Goal: Information Seeking & Learning: Learn about a topic

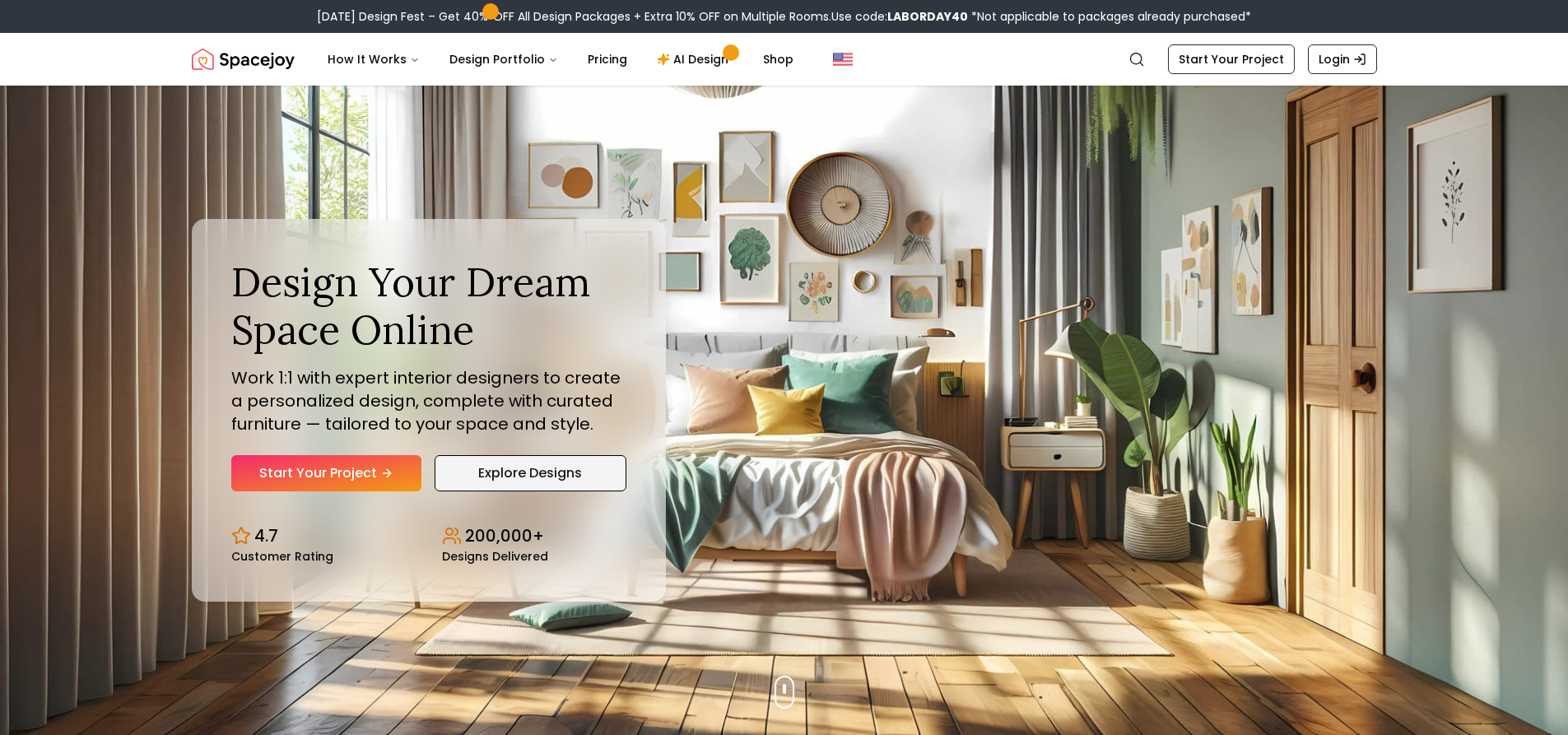
click at [523, 473] on link "Explore Designs" at bounding box center [530, 473] width 192 height 36
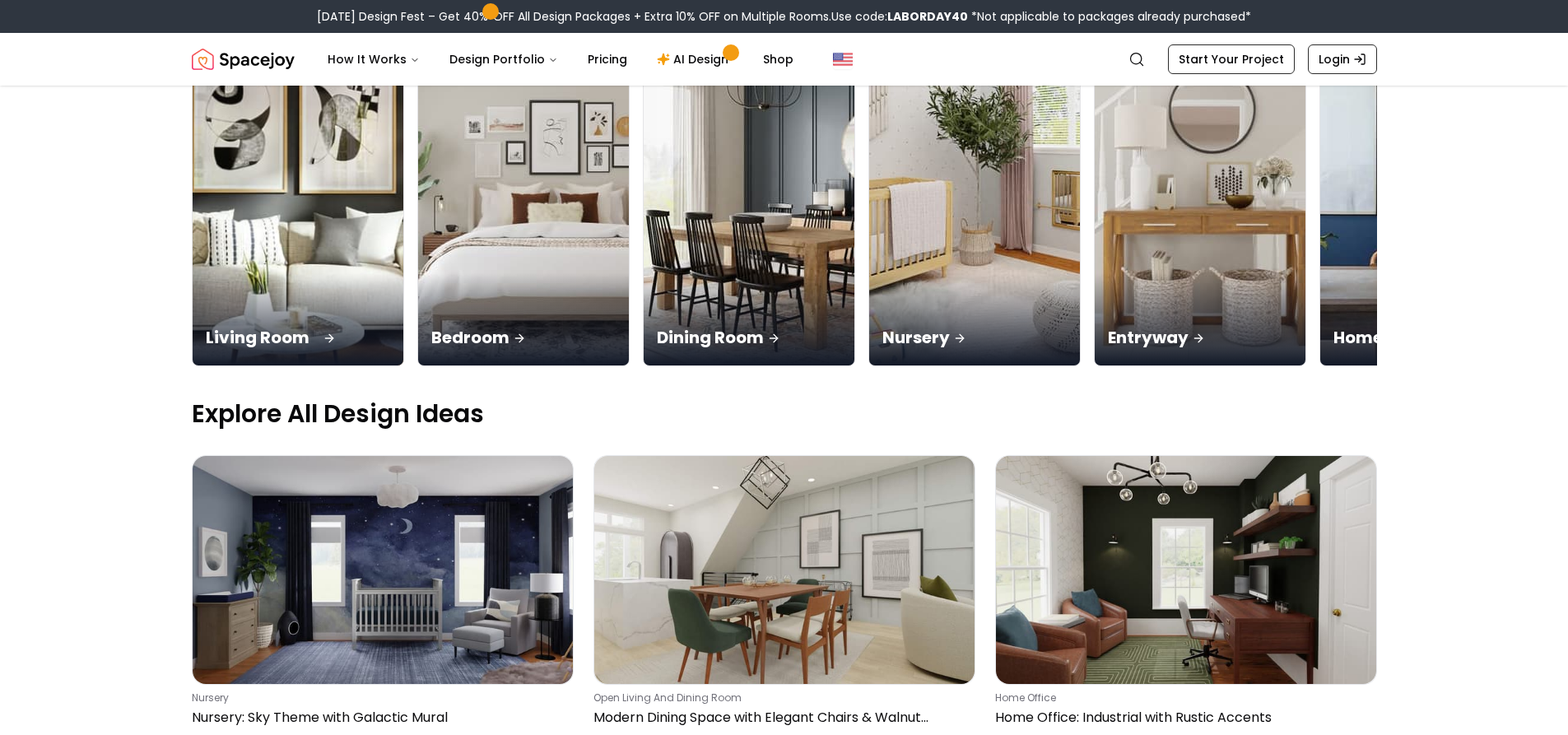
scroll to position [247, 0]
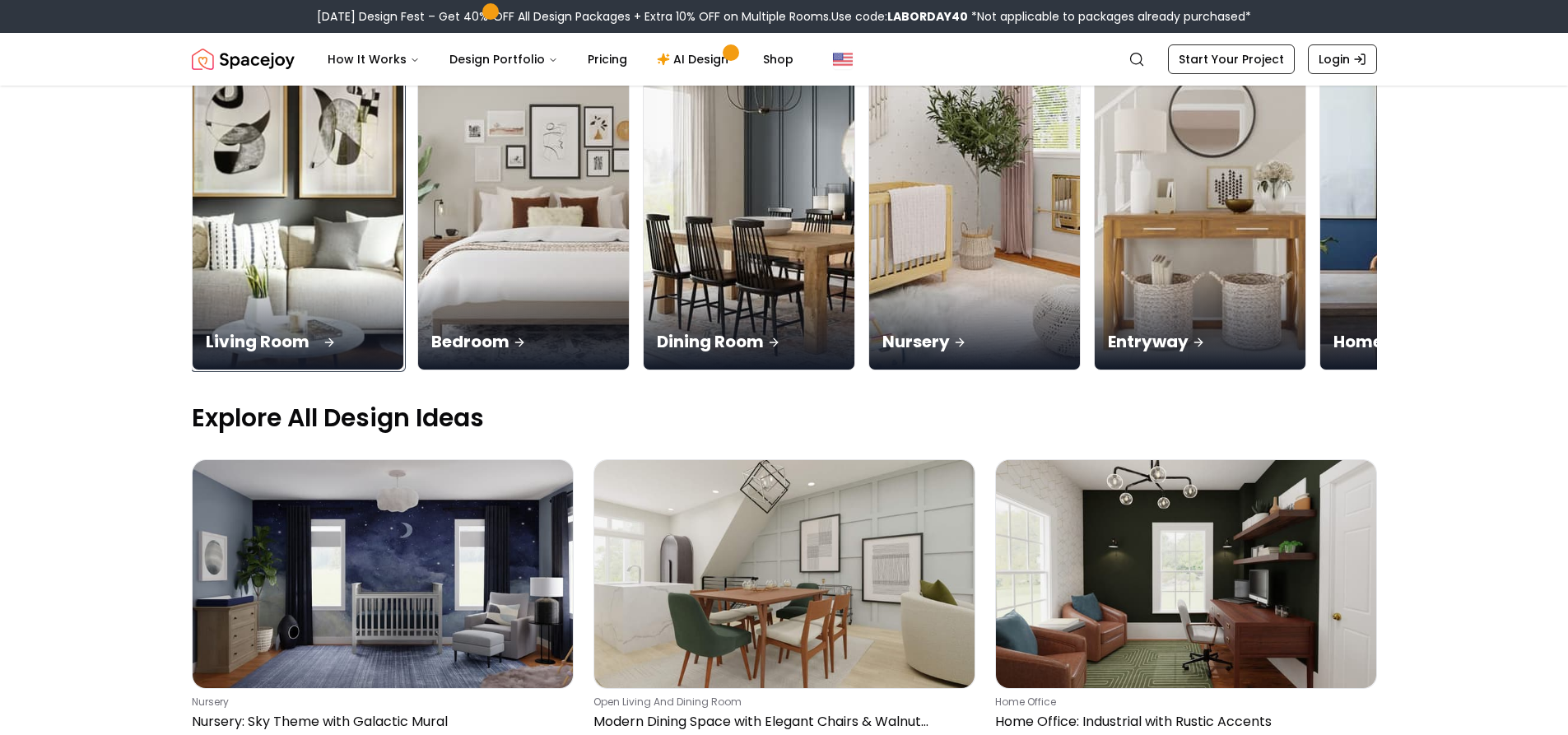
click at [307, 308] on div "Living Room" at bounding box center [298, 324] width 210 height 92
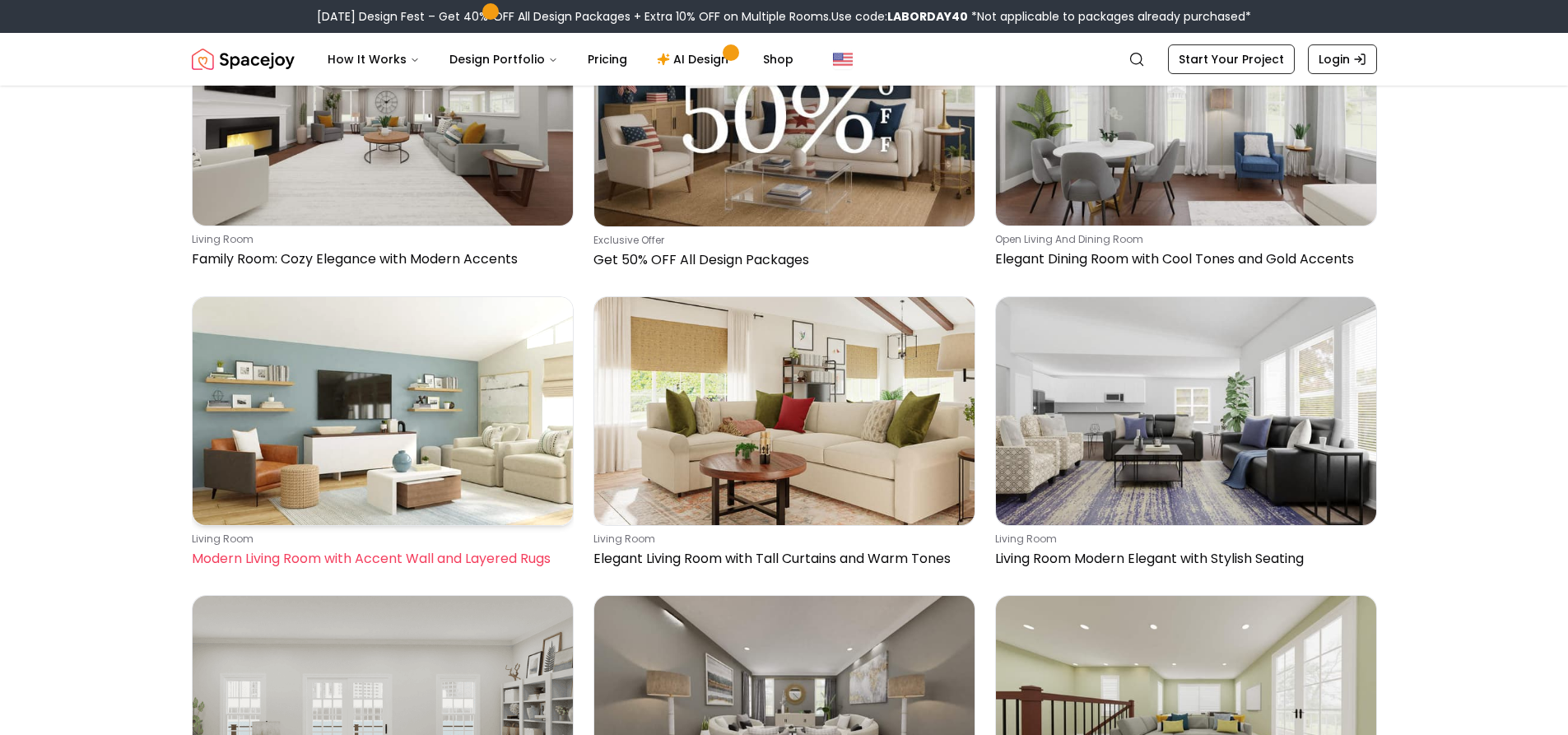
scroll to position [1728, 0]
click at [460, 469] on img at bounding box center [383, 410] width 380 height 228
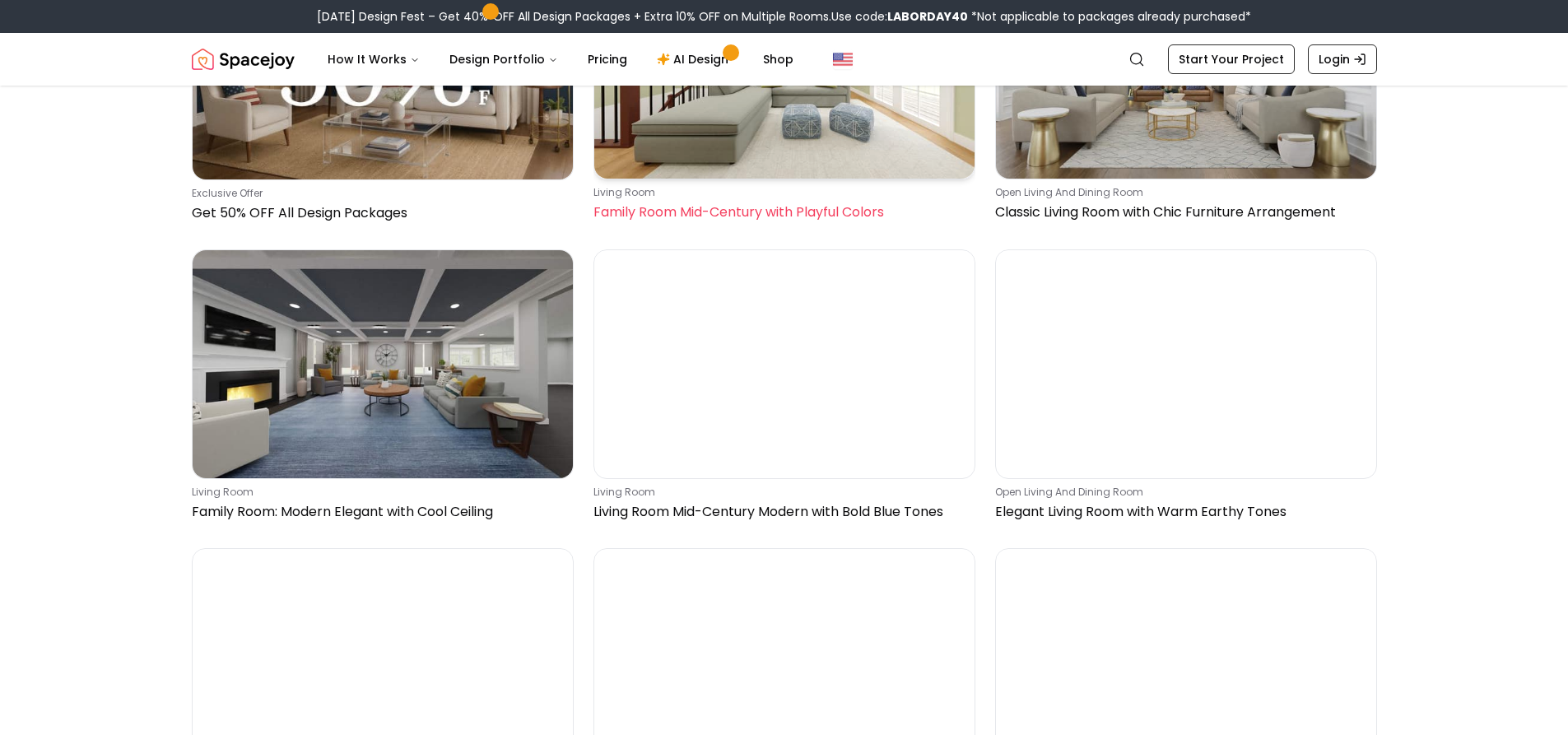
scroll to position [576, 0]
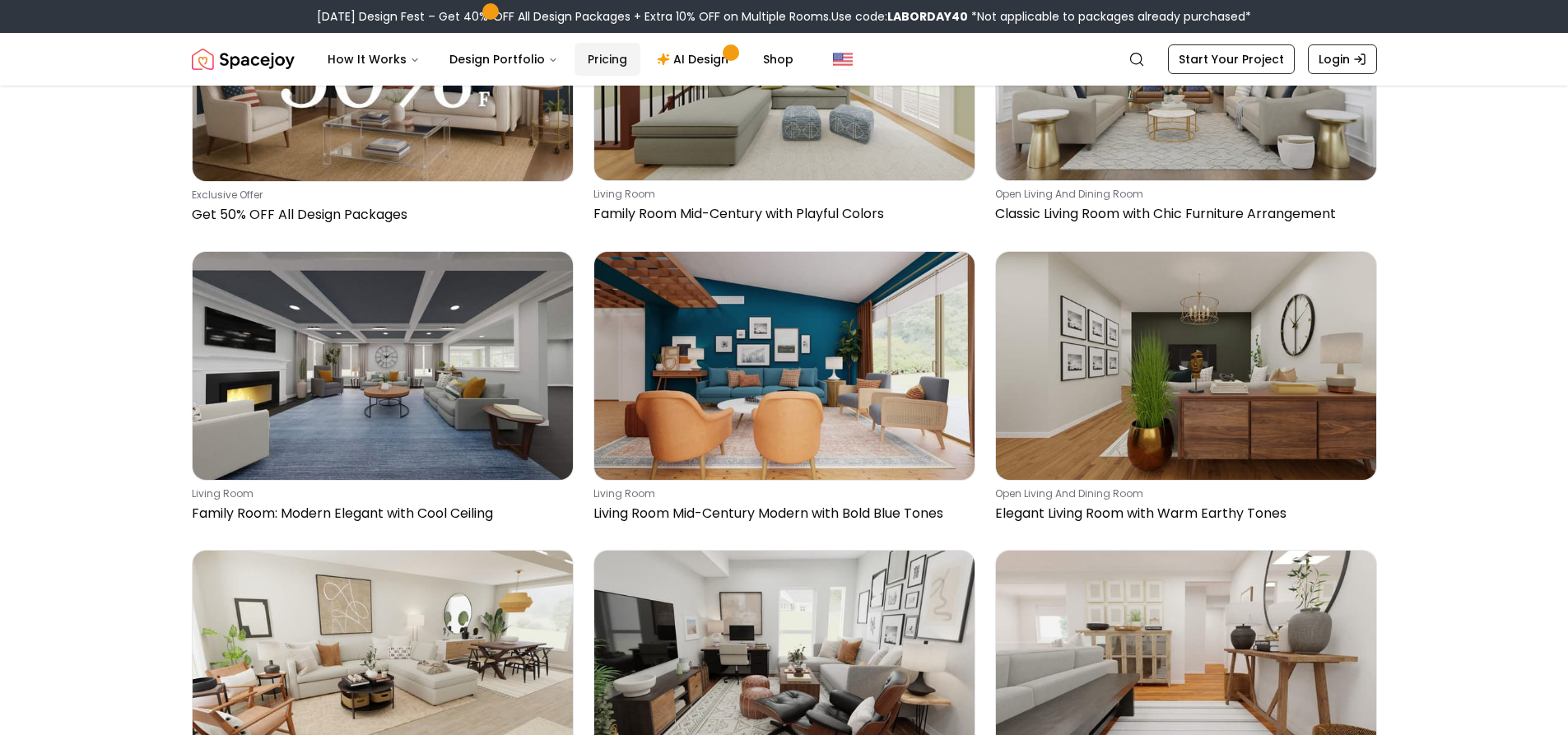
click at [607, 64] on link "Pricing" at bounding box center [608, 58] width 65 height 33
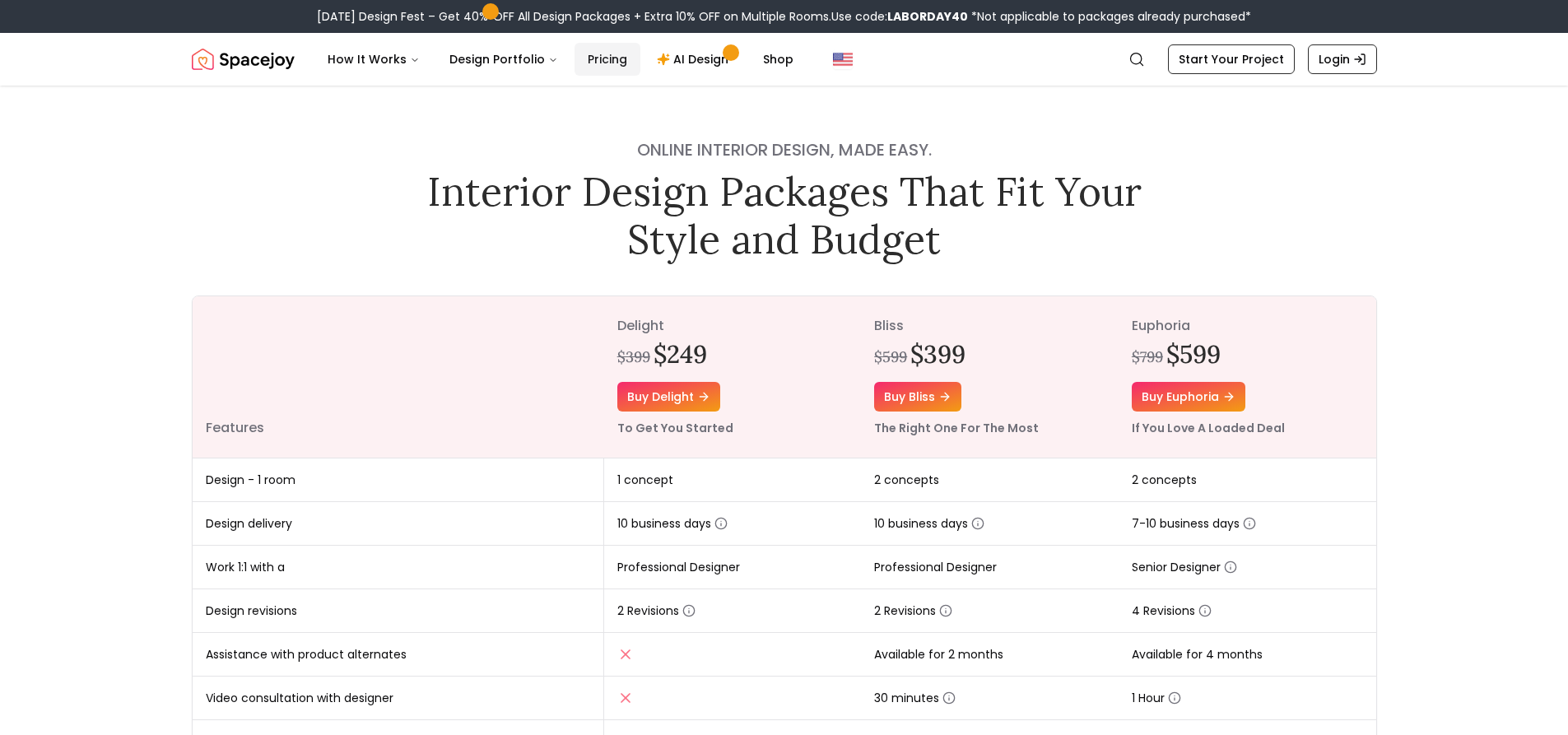
click at [593, 62] on link "Pricing" at bounding box center [608, 58] width 65 height 33
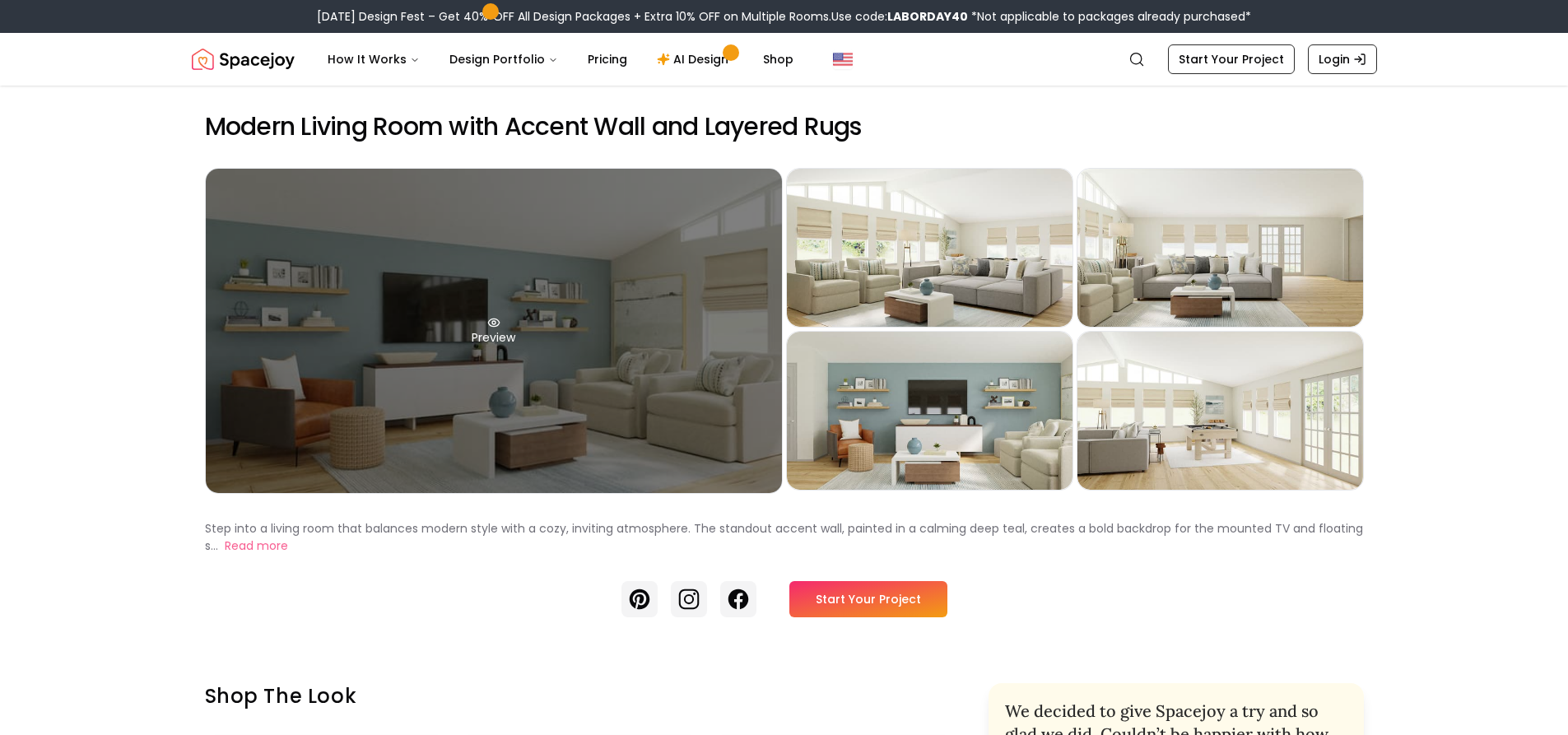
click at [499, 333] on div "Preview" at bounding box center [493, 331] width 576 height 325
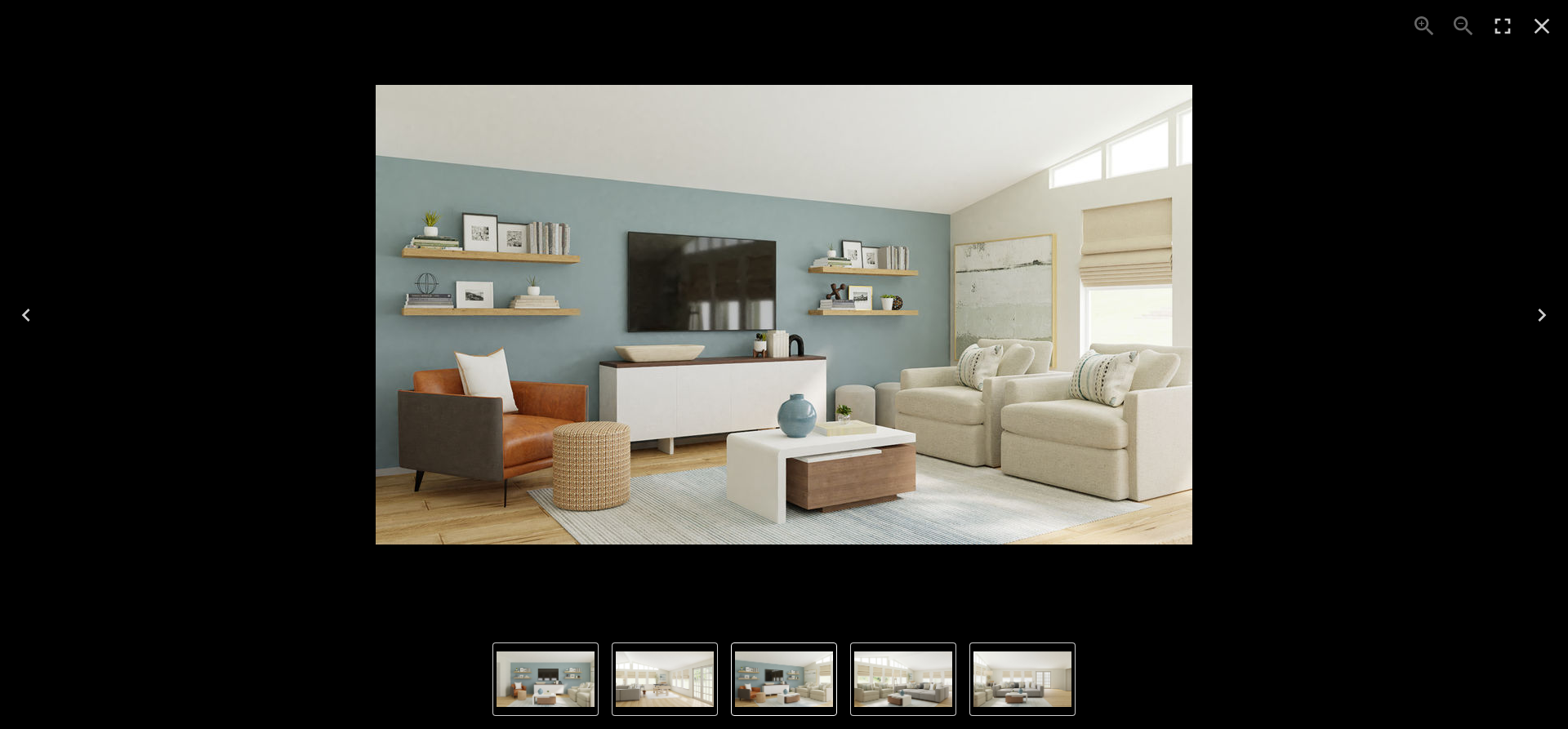
click at [525, 668] on img "4 of 5" at bounding box center [546, 679] width 98 height 55
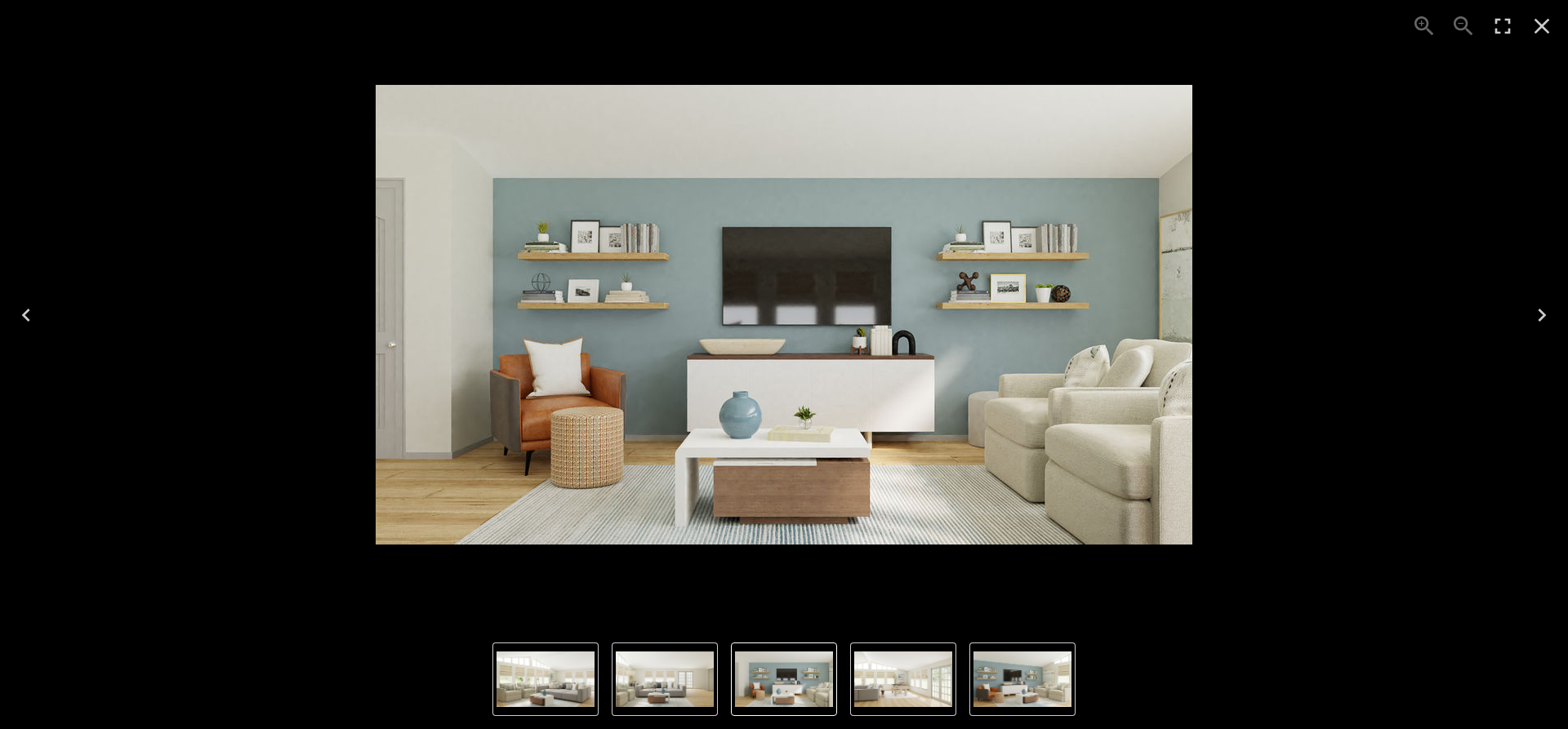
click at [666, 683] on img "3 of 5" at bounding box center [665, 679] width 98 height 55
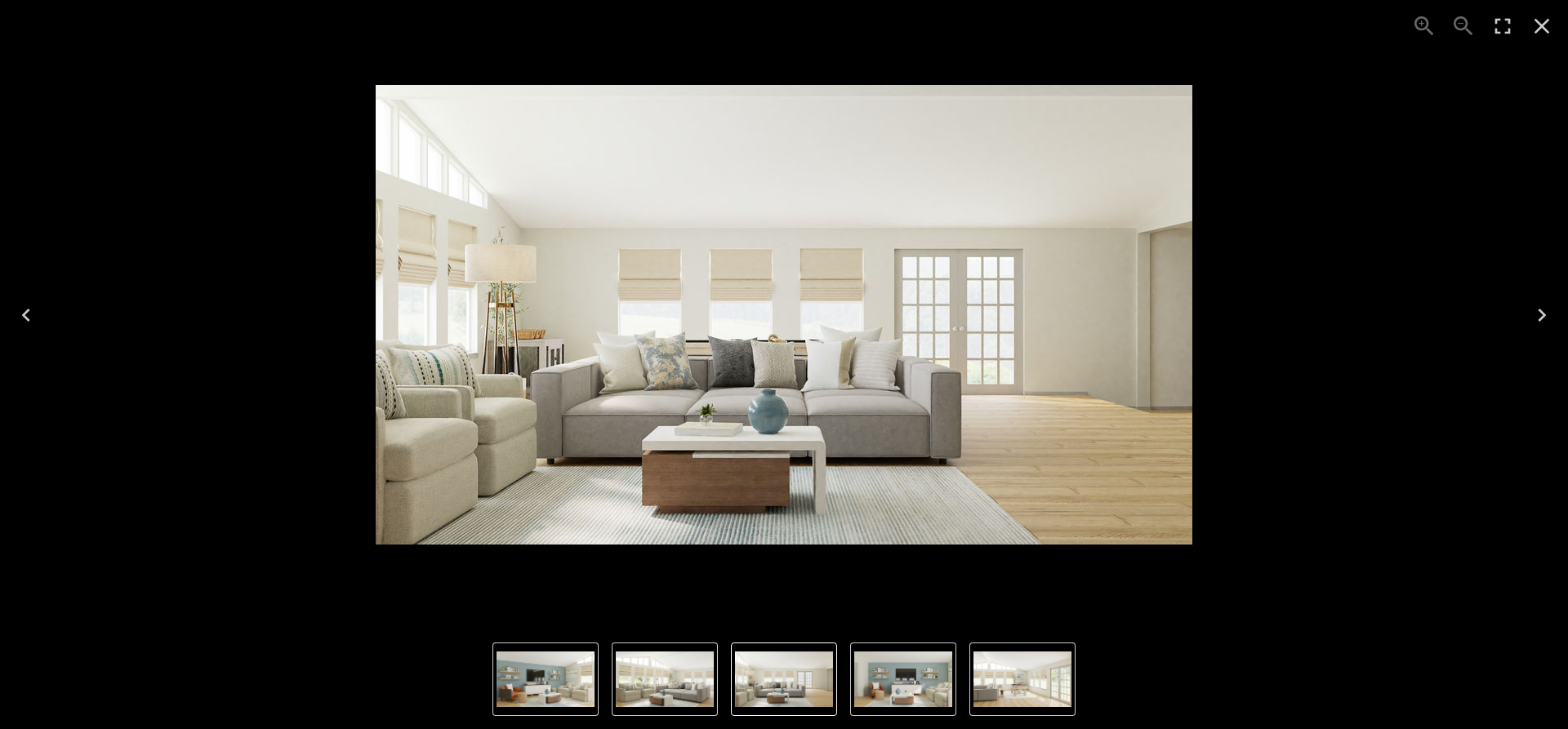
click at [774, 660] on img "3 of 5" at bounding box center [784, 679] width 98 height 55
click at [1018, 675] on img "5 of 5" at bounding box center [1022, 679] width 98 height 55
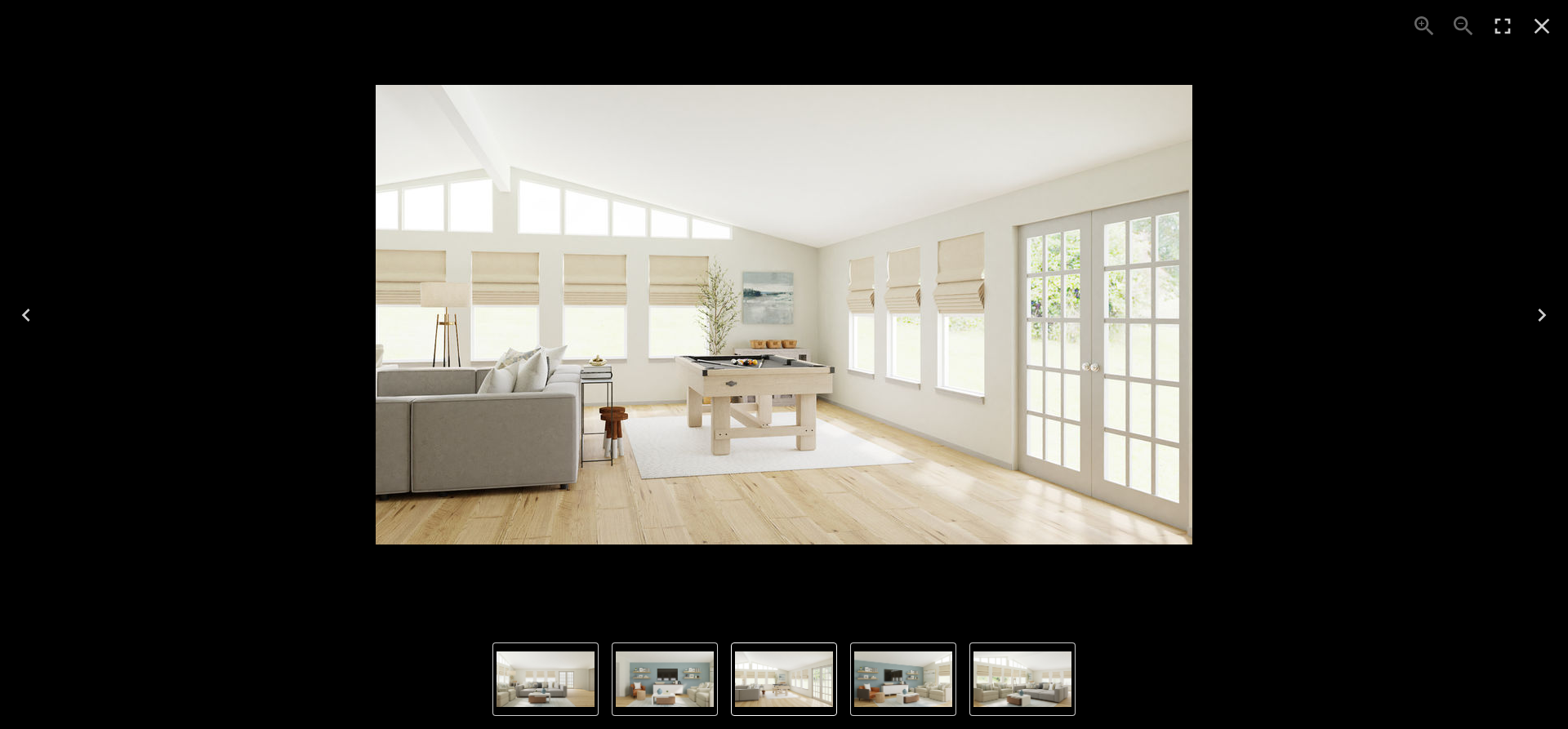
click at [678, 690] on img "4 of 5" at bounding box center [665, 679] width 98 height 55
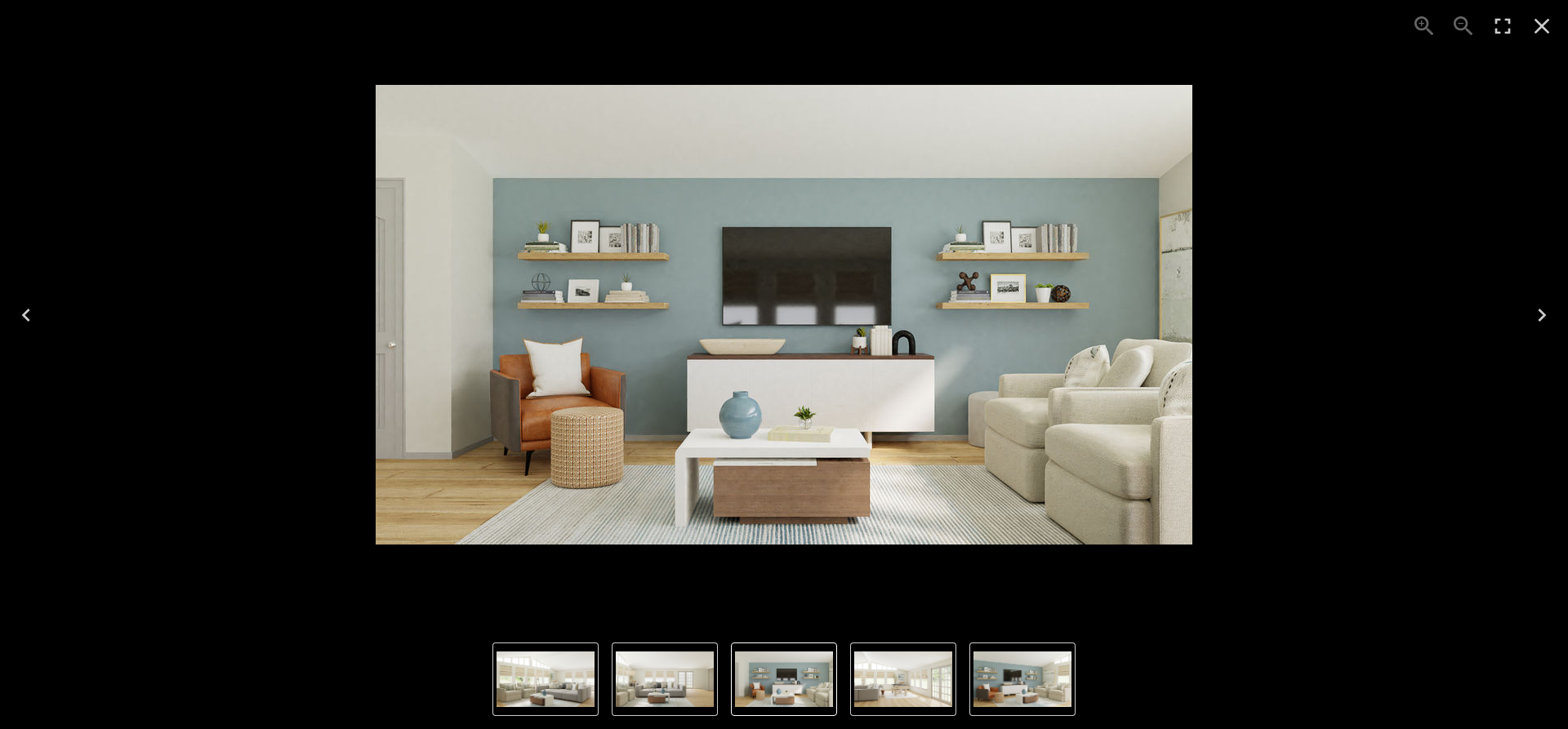
click at [676, 696] on img "3 of 5" at bounding box center [665, 679] width 98 height 55
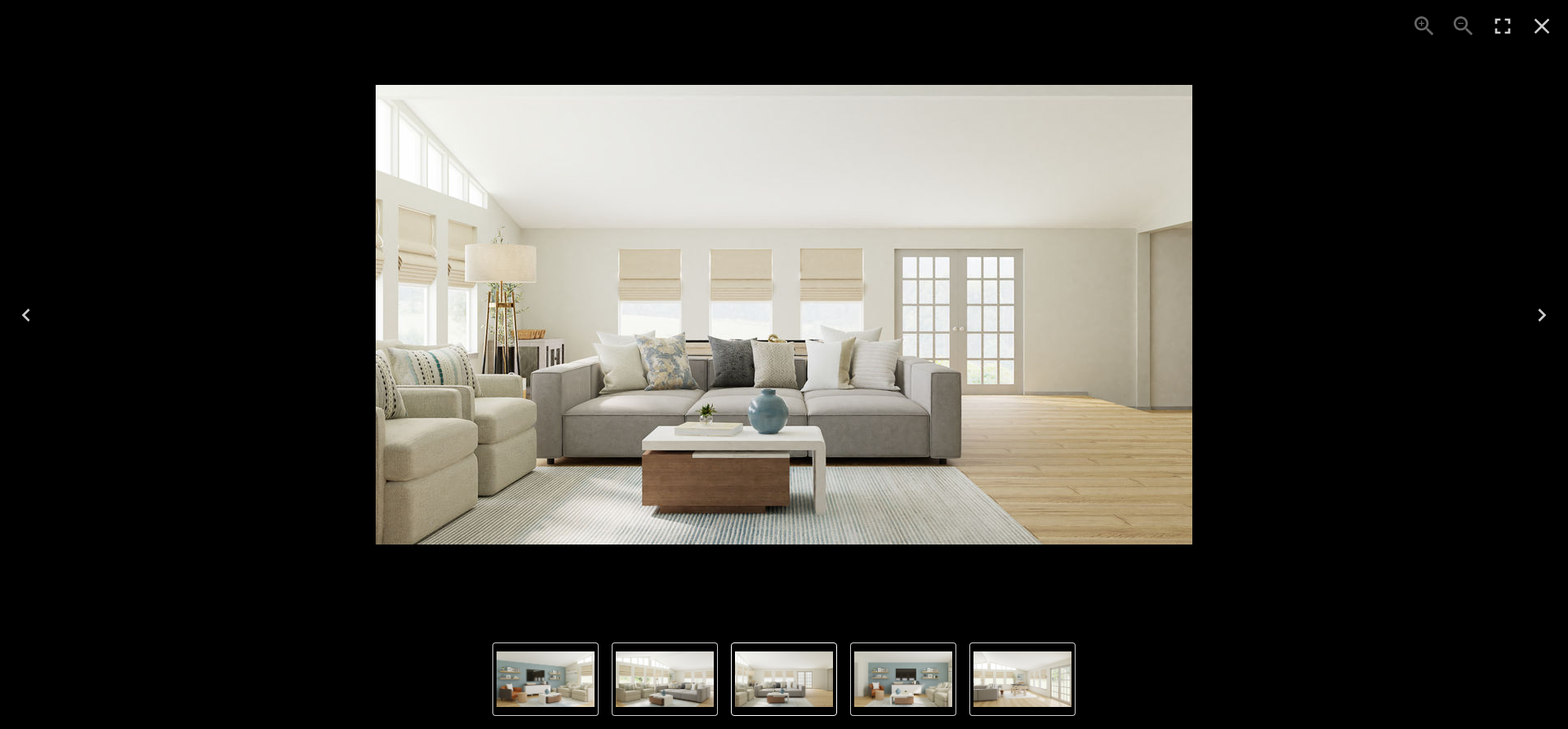
click at [775, 434] on img "3 of 5" at bounding box center [784, 315] width 817 height 460
click at [1549, 322] on icon "Next" at bounding box center [1542, 315] width 26 height 26
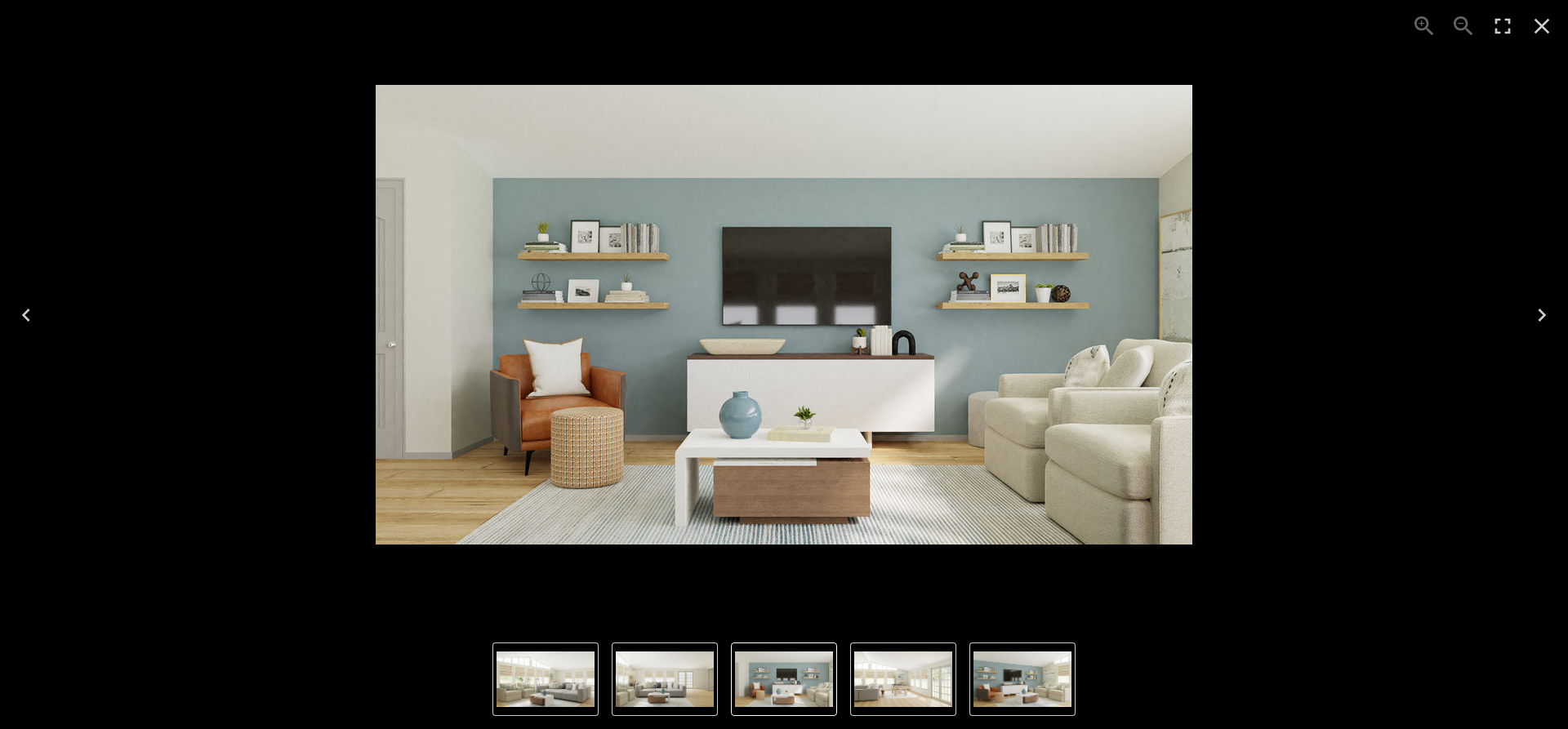
click at [0, 311] on button "Previous" at bounding box center [26, 315] width 53 height 65
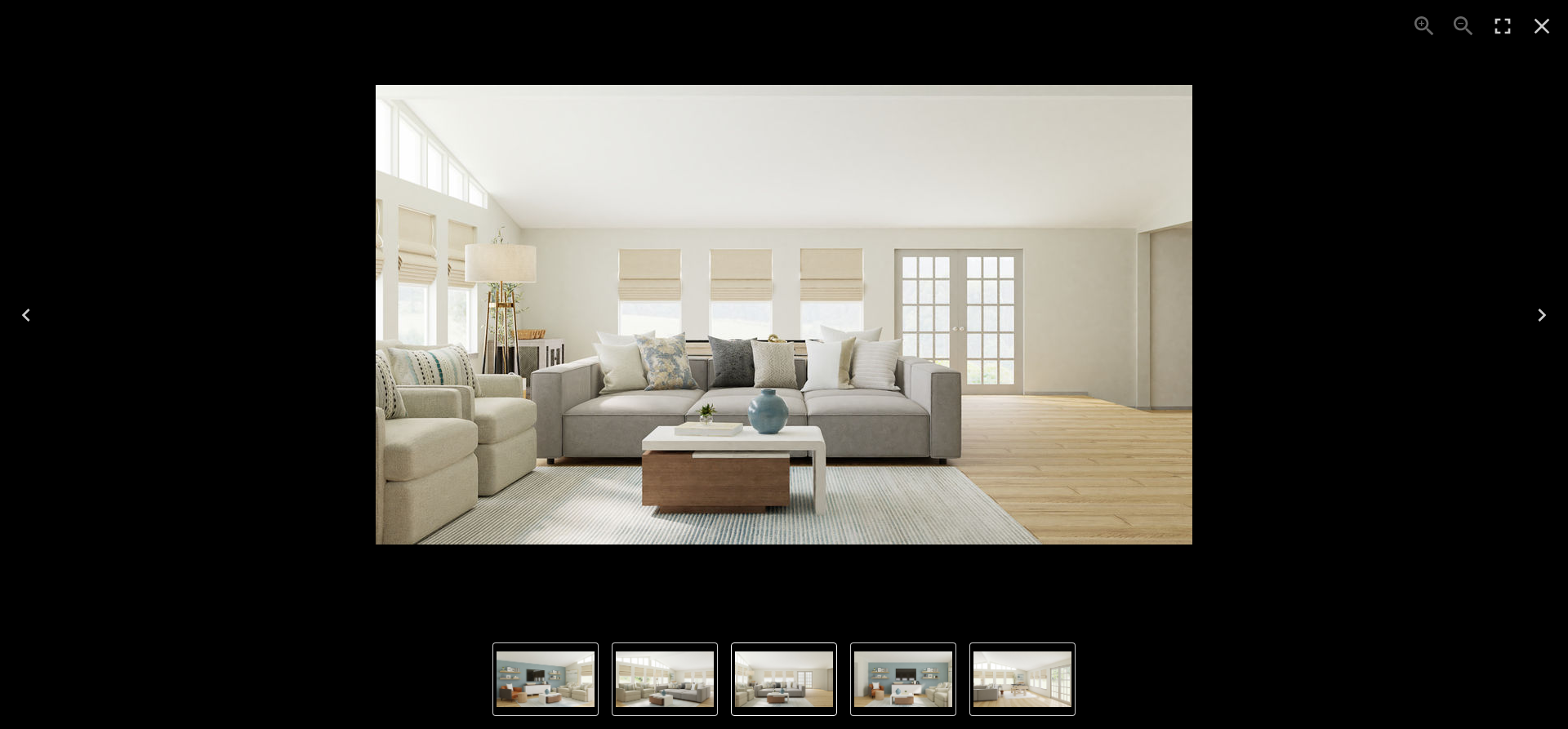
click at [777, 394] on img "3 of 5" at bounding box center [784, 315] width 817 height 460
